Goal: Feedback & Contribution: Submit feedback/report problem

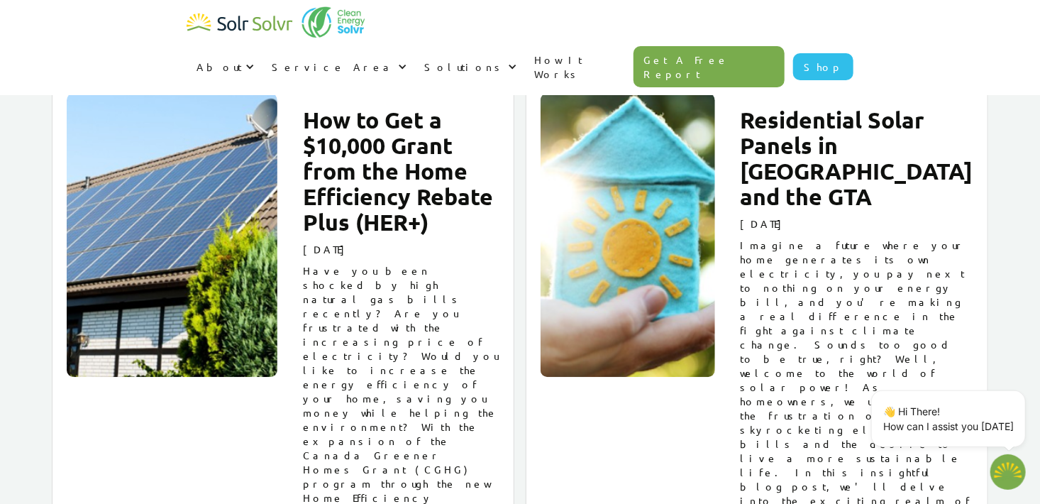
scroll to position [9575, 0]
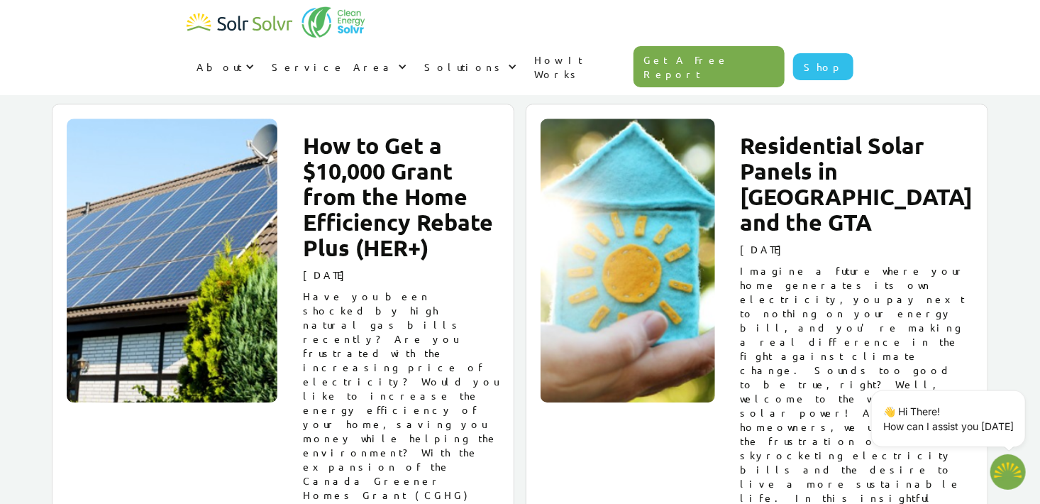
type textarea "x"
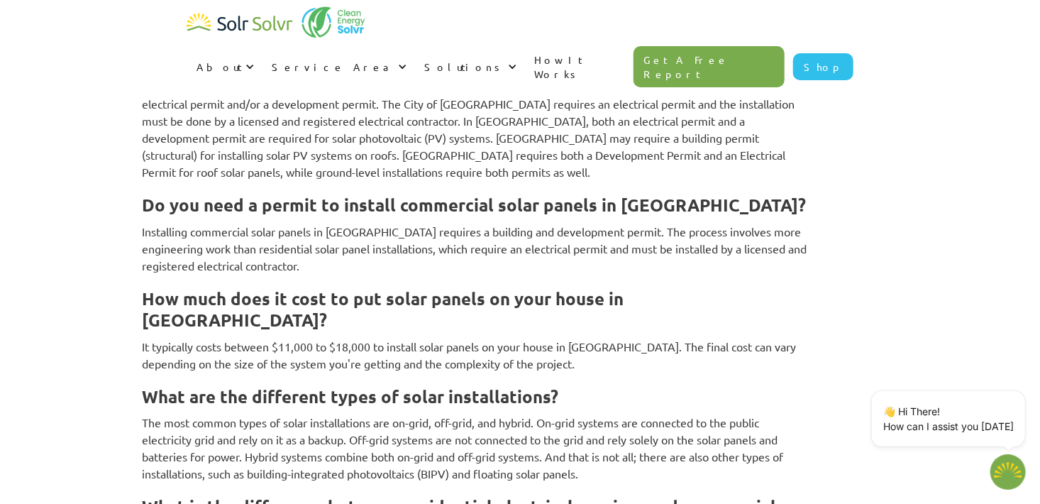
scroll to position [3617, 0]
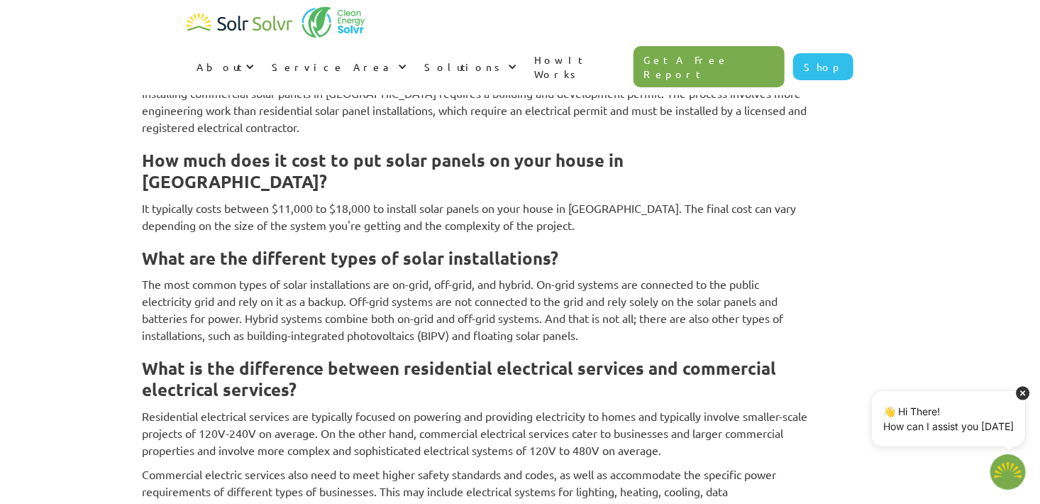
click at [950, 424] on p "👋 Hi There! How can I assist you [DATE]" at bounding box center [948, 419] width 130 height 30
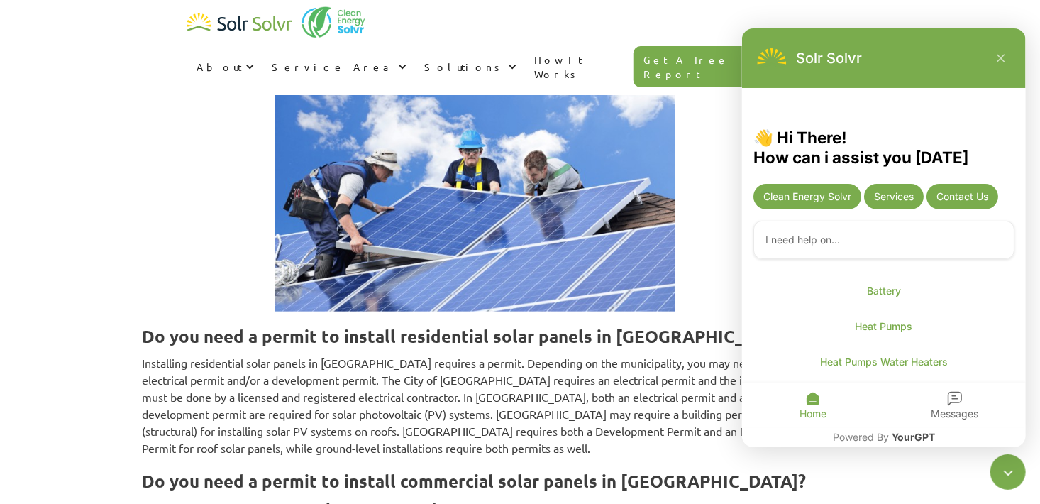
scroll to position [3019, 0]
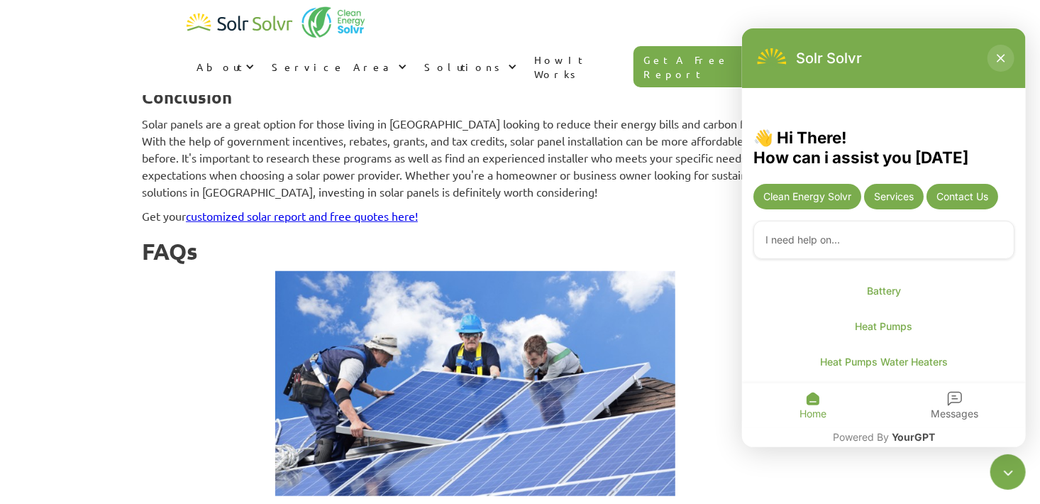
click at [999, 58] on icon "Close chatbot" at bounding box center [1000, 58] width 9 height 9
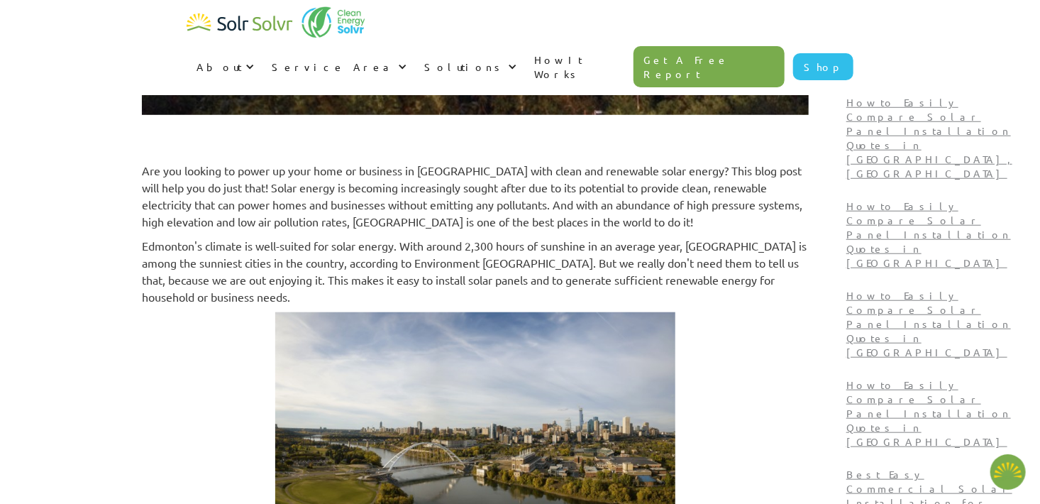
scroll to position [0, 0]
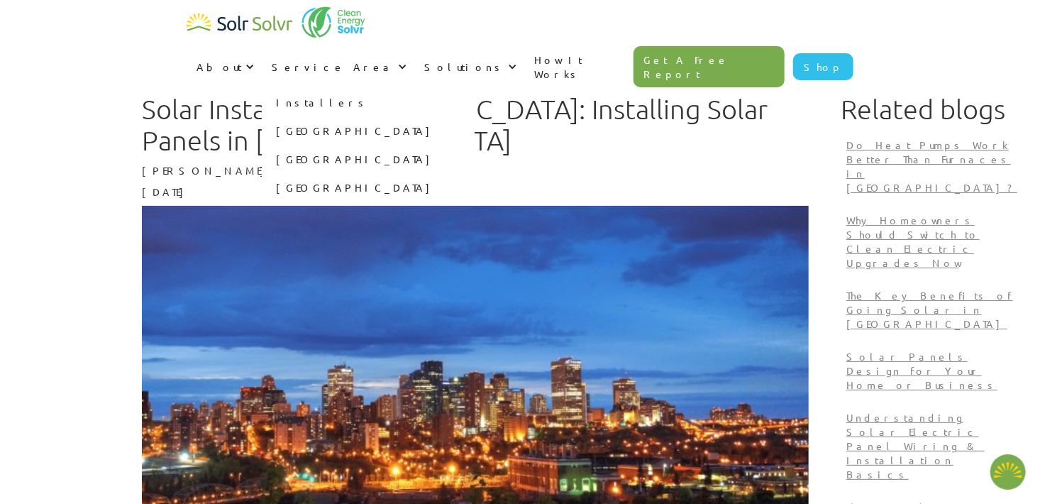
click at [474, 145] on link "[GEOGRAPHIC_DATA]" at bounding box center [368, 159] width 213 height 28
type textarea "x"
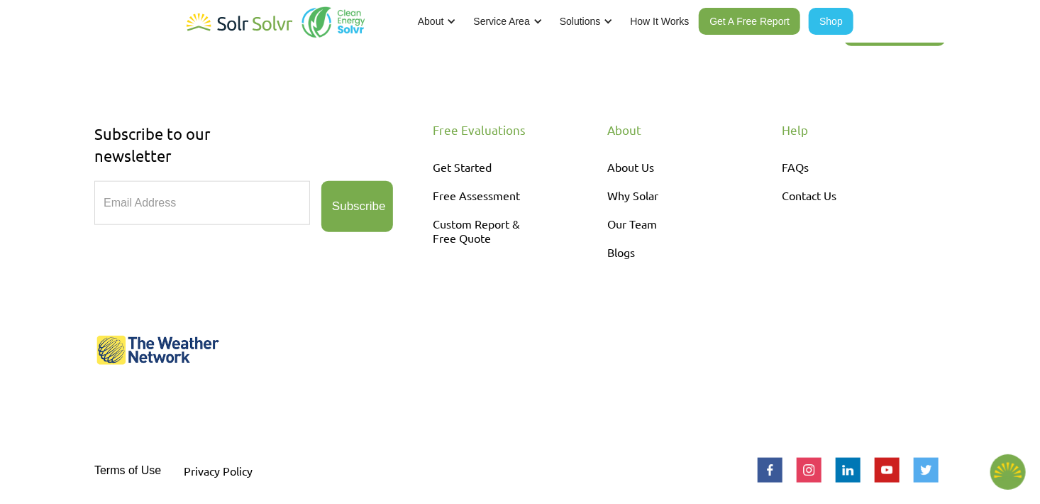
scroll to position [636, 0]
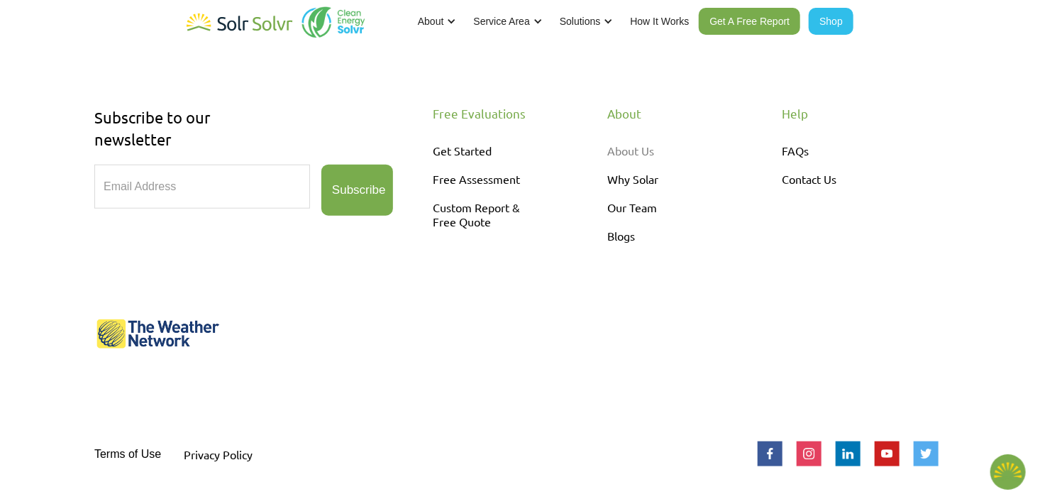
click at [625, 148] on link "About Us" at bounding box center [667, 150] width 121 height 28
type textarea "x"
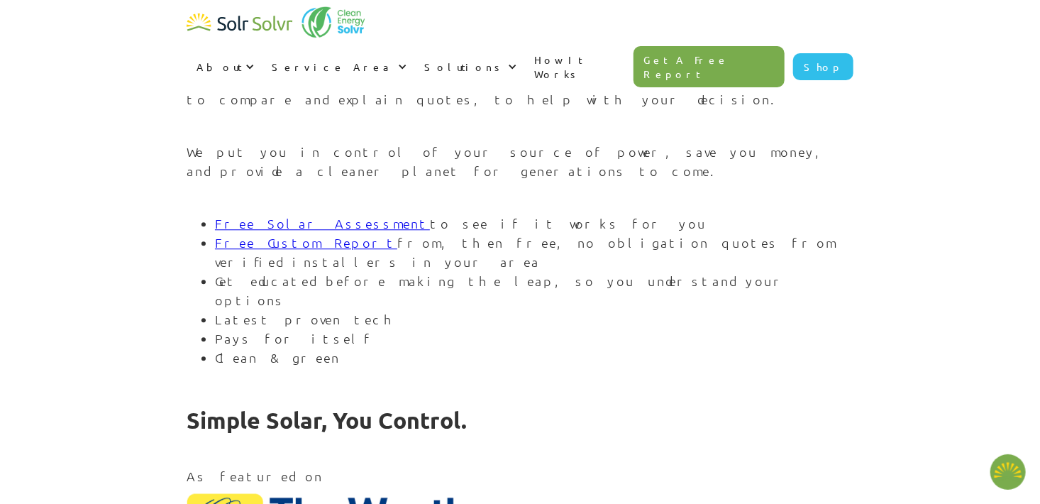
scroll to position [1702, 0]
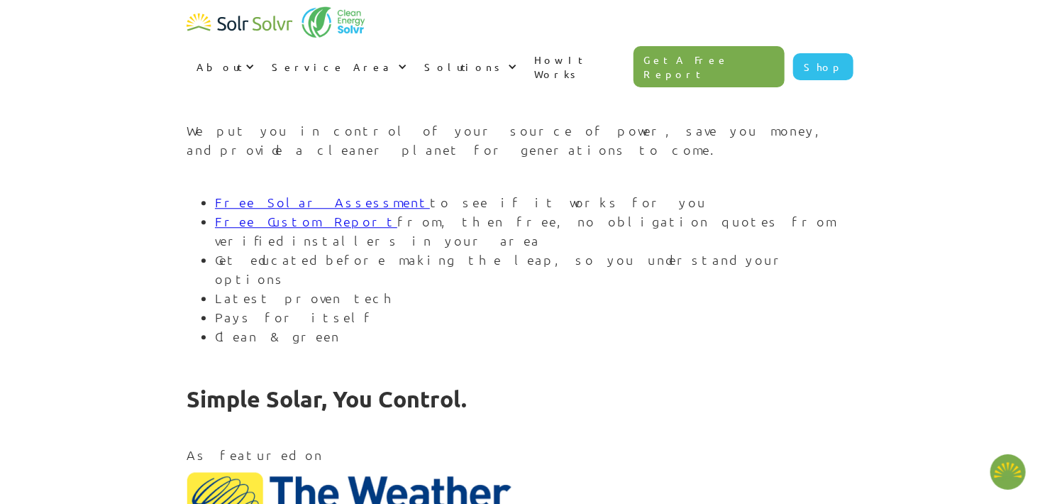
type textarea "x"
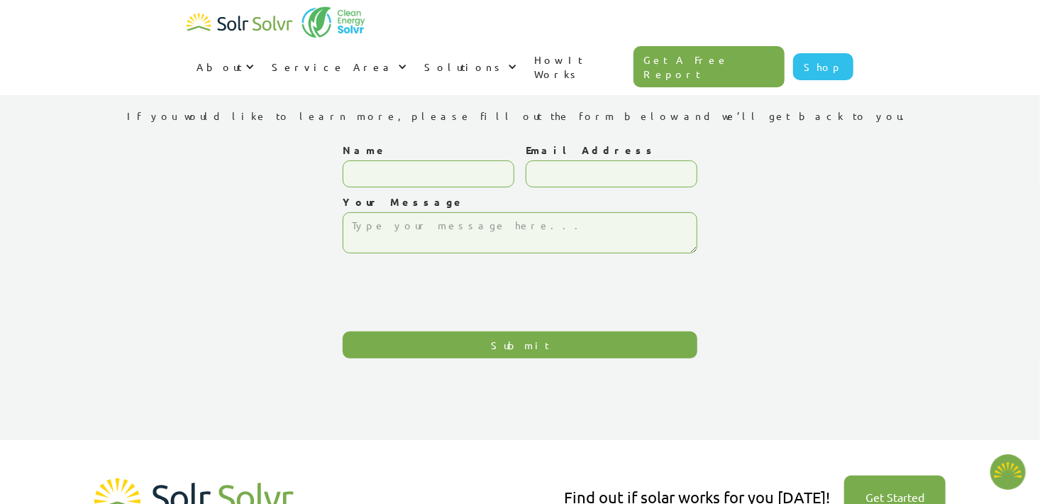
type textarea "x"
click at [361, 177] on input "Name" at bounding box center [429, 173] width 172 height 27
type input "[PERSON_NAME]"
click at [565, 169] on input "Email Address" at bounding box center [612, 173] width 172 height 27
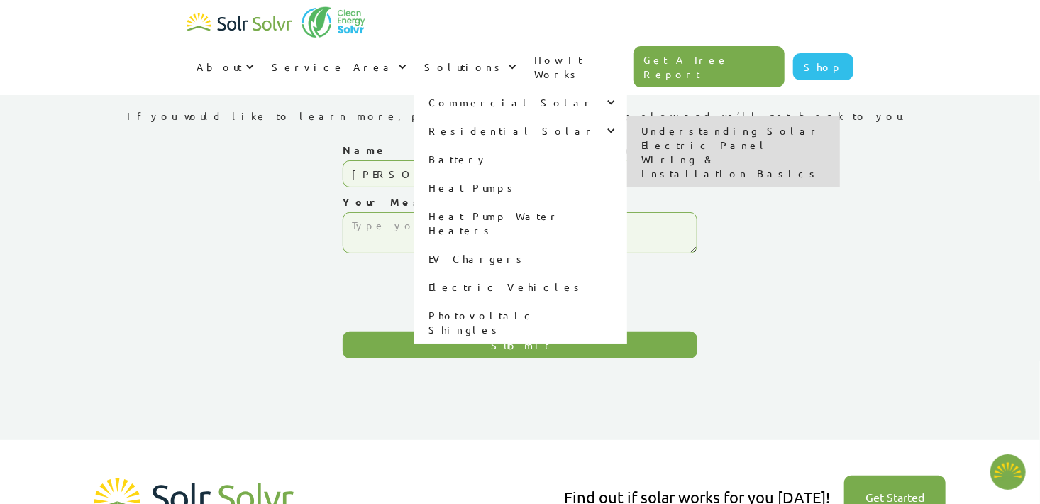
click at [596, 123] on div "Residential Solar" at bounding box center [511, 130] width 167 height 14
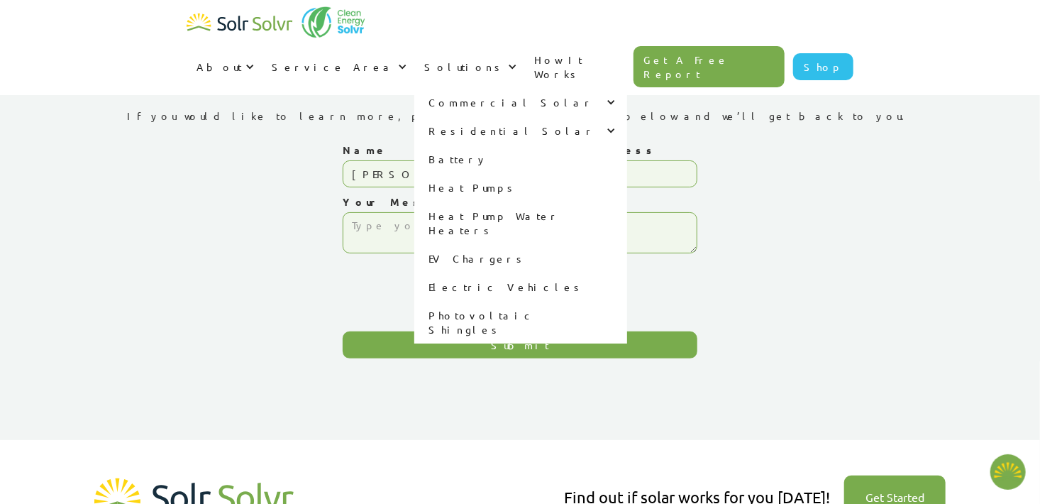
click at [613, 126] on div at bounding box center [608, 131] width 10 height 10
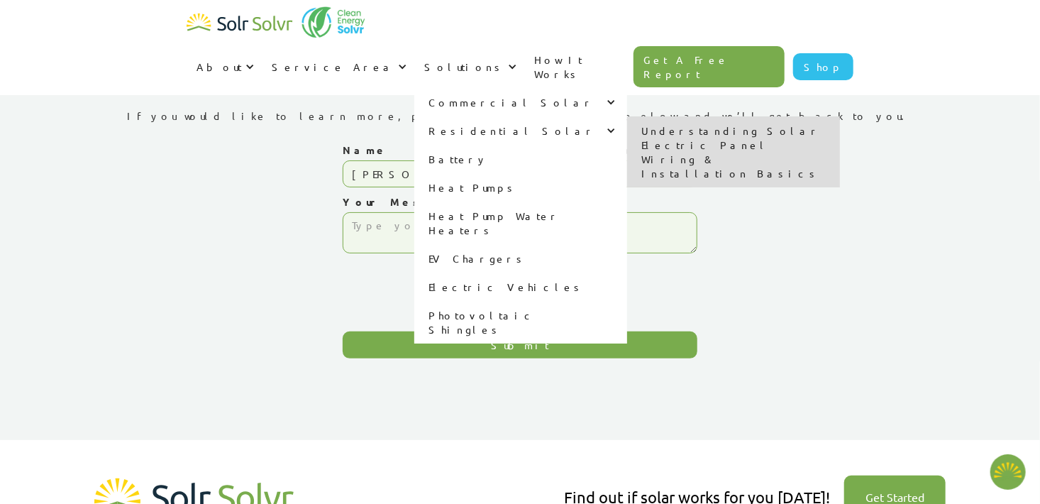
click at [781, 116] on link "Understanding Solar Electric Panel Wiring & Installation Basics" at bounding box center [733, 151] width 213 height 71
type textarea "x"
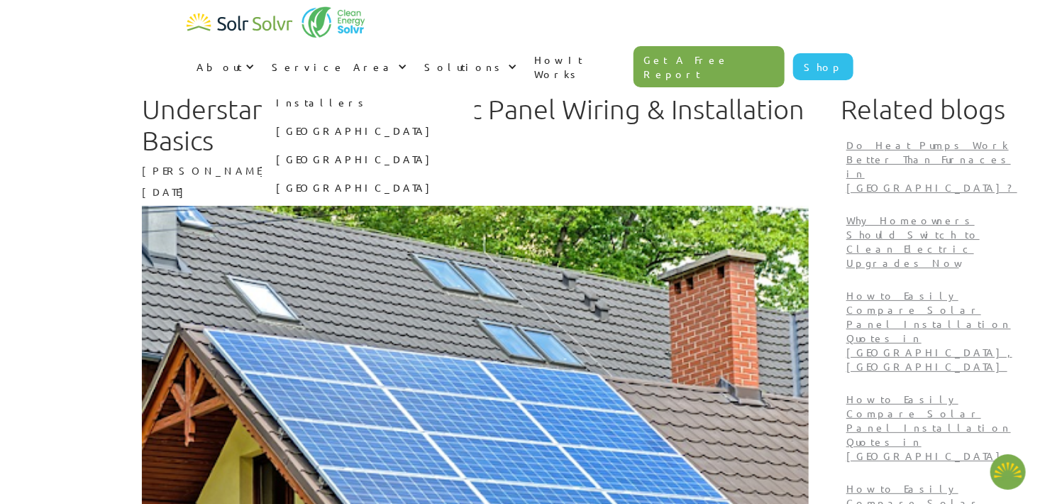
click at [474, 145] on link "[GEOGRAPHIC_DATA]" at bounding box center [368, 159] width 213 height 28
type textarea "x"
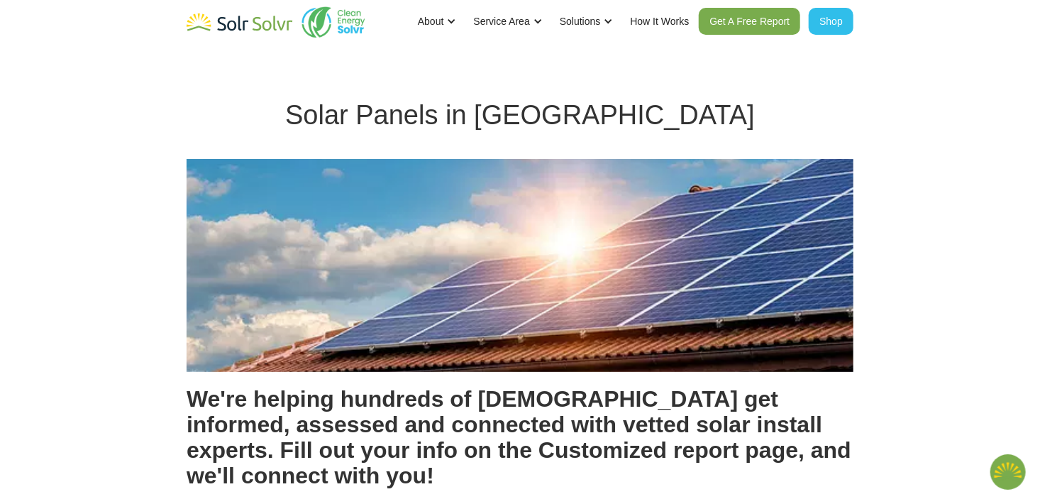
click at [828, 21] on link "Shop" at bounding box center [831, 21] width 45 height 27
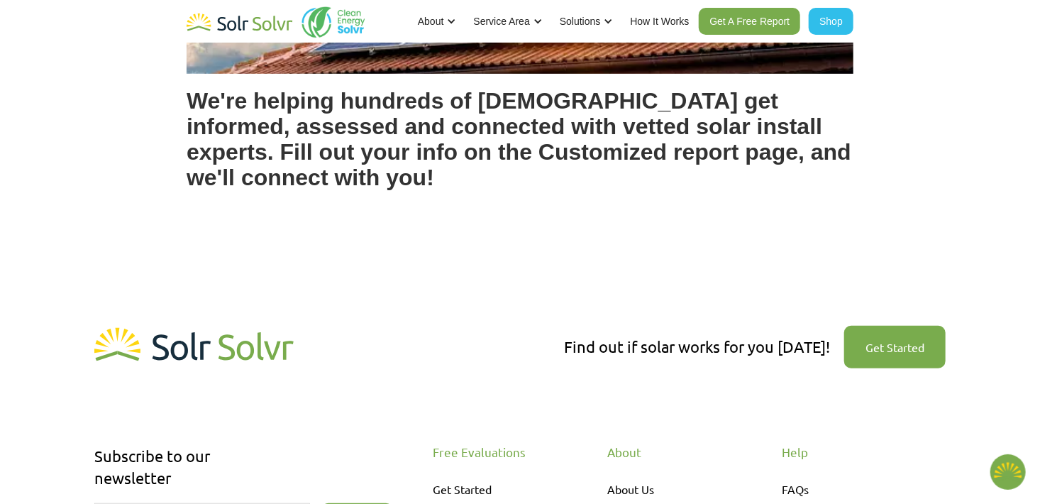
scroll to position [426, 0]
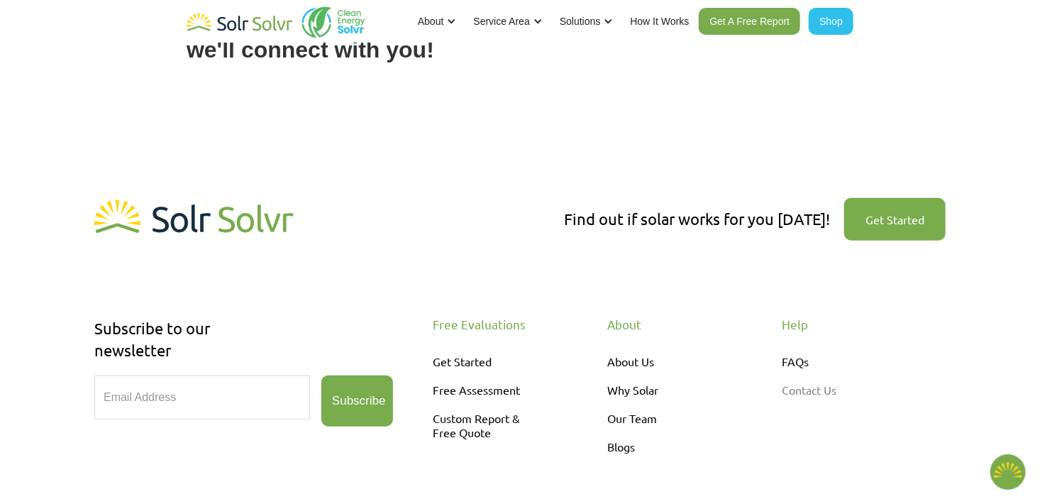
click at [799, 381] on link "Contact Us" at bounding box center [842, 389] width 121 height 28
type textarea "x"
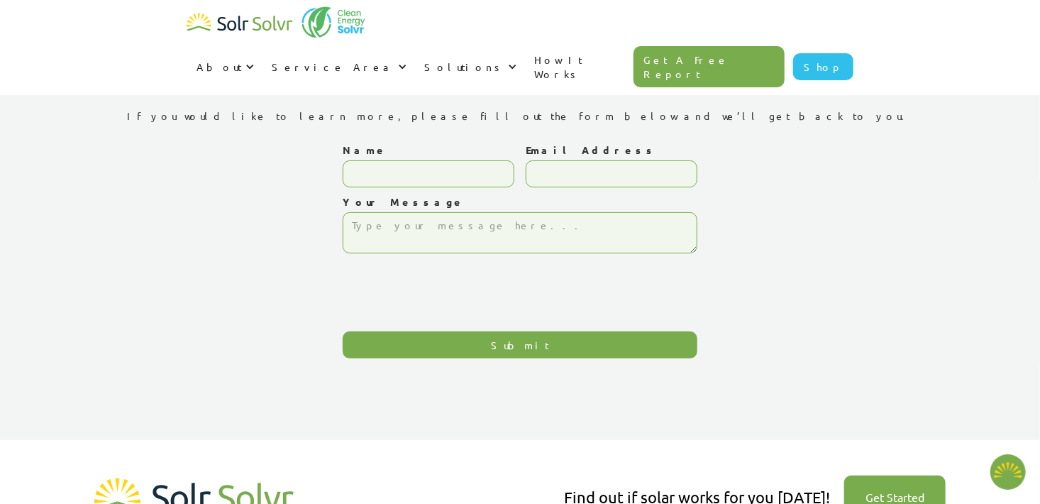
type textarea "x"
click at [369, 232] on textarea "Your Message" at bounding box center [520, 232] width 355 height 41
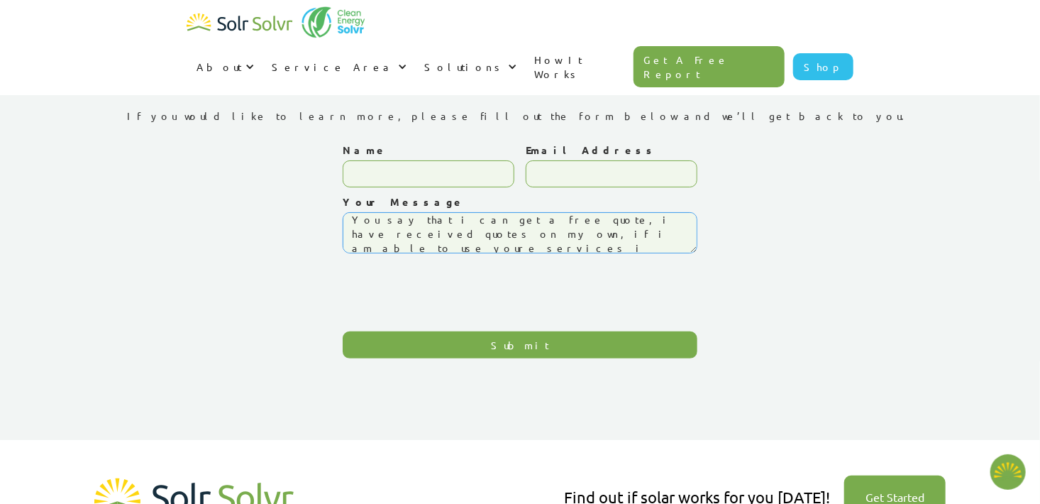
type textarea "You say that i can get a free quote, i have received quotes on my own, if i am …"
click at [375, 172] on input "Name" at bounding box center [429, 173] width 172 height 27
type input "[PERSON_NAME]"
click at [561, 168] on input "Email Address" at bounding box center [612, 173] width 172 height 27
type input "[EMAIL_ADDRESS][DOMAIN_NAME]"
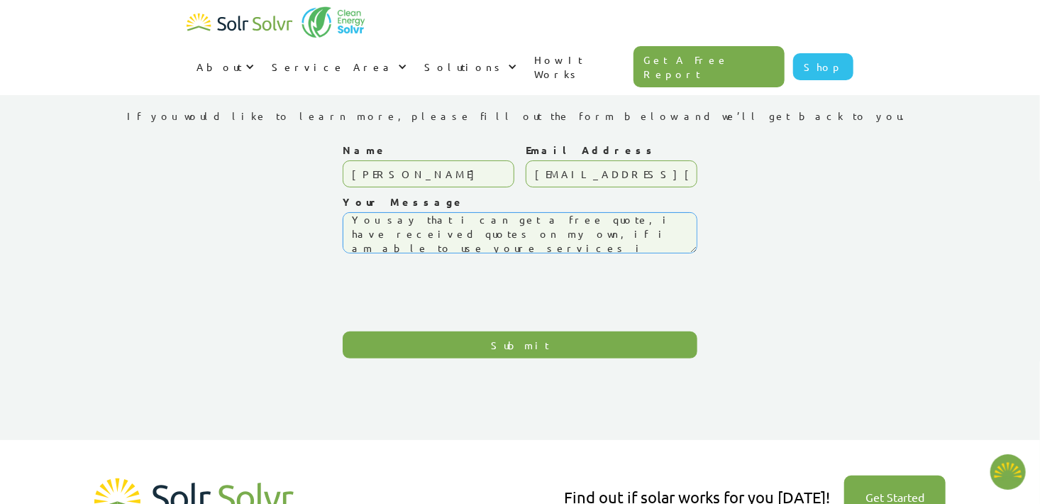
click at [353, 222] on textarea "You say that i can get a free quote, i have received quotes on my own, if i am …" at bounding box center [520, 232] width 355 height 41
click at [500, 218] on textarea "Good day. You say that i can get a free quote, i have received quotes on my own…" at bounding box center [520, 232] width 355 height 41
click at [545, 218] on textarea "Good day. You say that i can get free quote, i have received quotes on my own, …" at bounding box center [520, 232] width 355 height 41
click at [552, 220] on textarea "Good day. You say that i can get free quotes, i have received quotes on my own,…" at bounding box center [520, 232] width 355 height 41
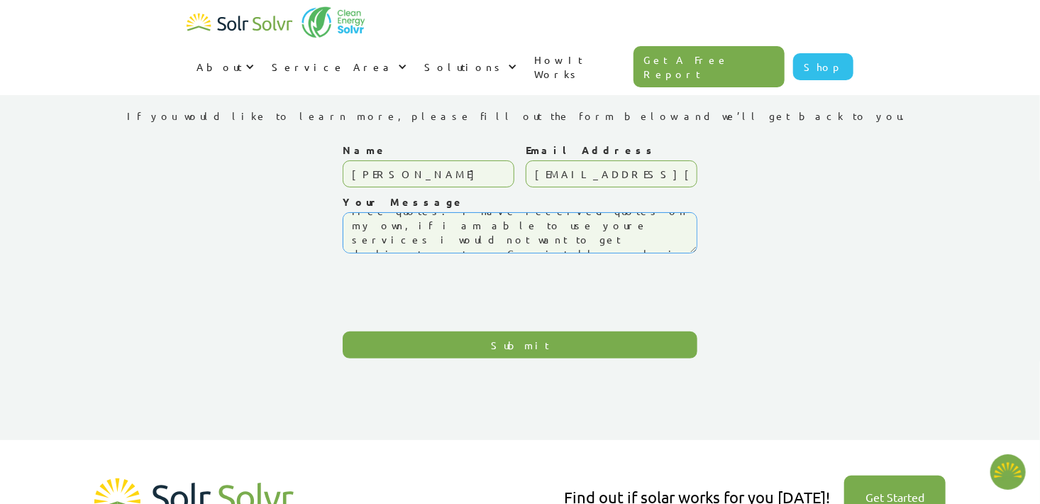
click at [391, 240] on textarea "Good day. You say that i can get free quotes. i have received quotes on my own,…" at bounding box center [520, 232] width 355 height 41
click at [676, 243] on textarea "Good day. You say that i can get free quotes. i have received quotes on my own,…" at bounding box center [520, 232] width 355 height 41
type textarea "Good day. You say that i can get free quotes. i have received quotes on my own,…"
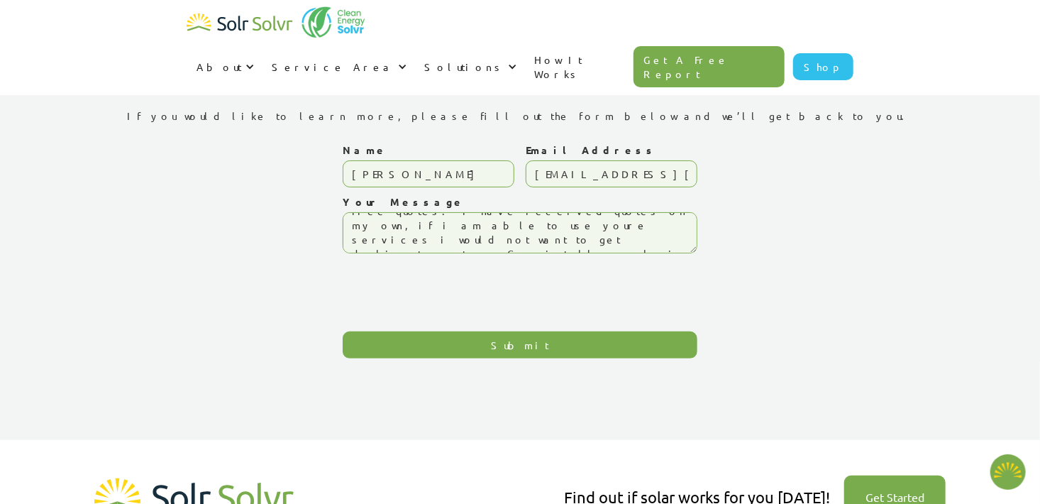
click at [526, 338] on input "Submit" at bounding box center [520, 344] width 355 height 27
type input "Please wait..."
type textarea "x"
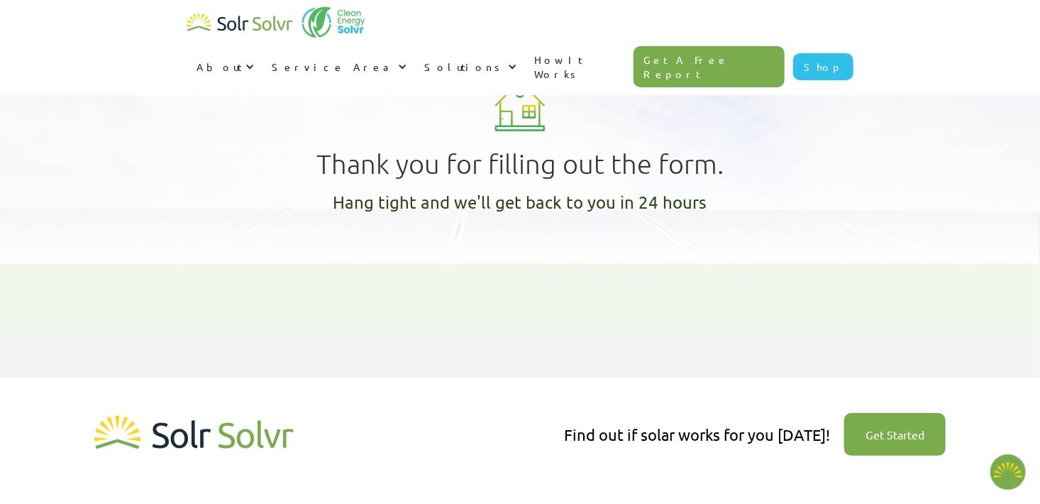
type textarea "x"
